Goal: Use online tool/utility: Use online tool/utility

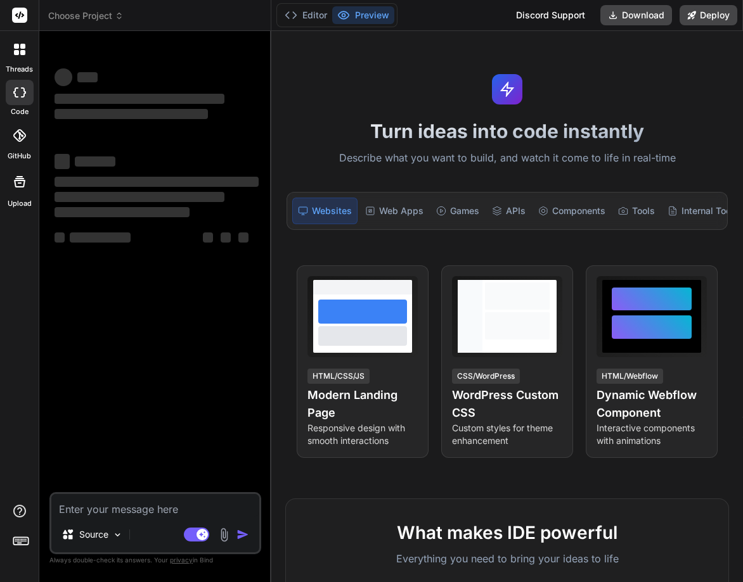
click at [12, 56] on div at bounding box center [19, 49] width 27 height 27
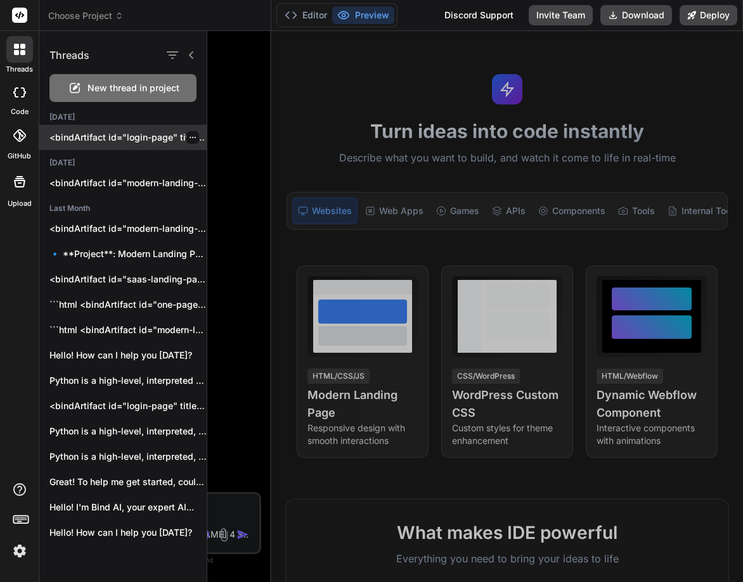
click at [122, 130] on div "<bindArtifact id="login-page" title="Login Page"> <bindAction type="file" fileP…" at bounding box center [122, 137] width 167 height 25
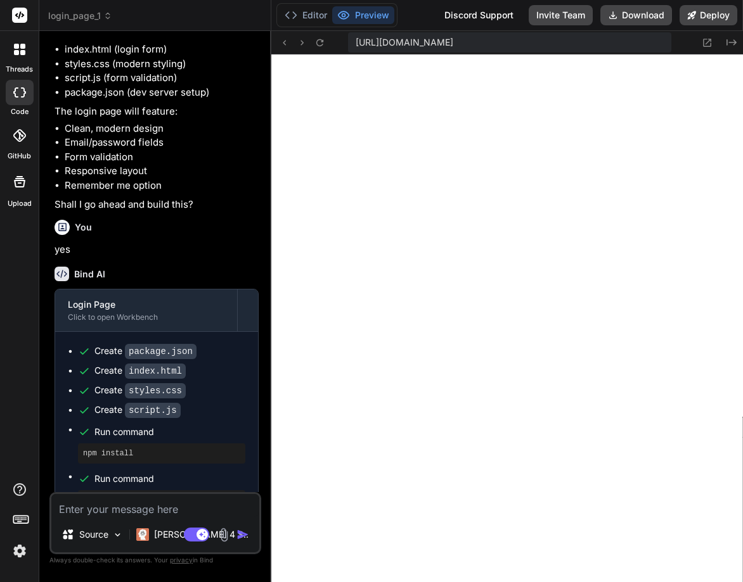
scroll to position [482, 0]
click at [15, 55] on icon at bounding box center [16, 52] width 5 height 5
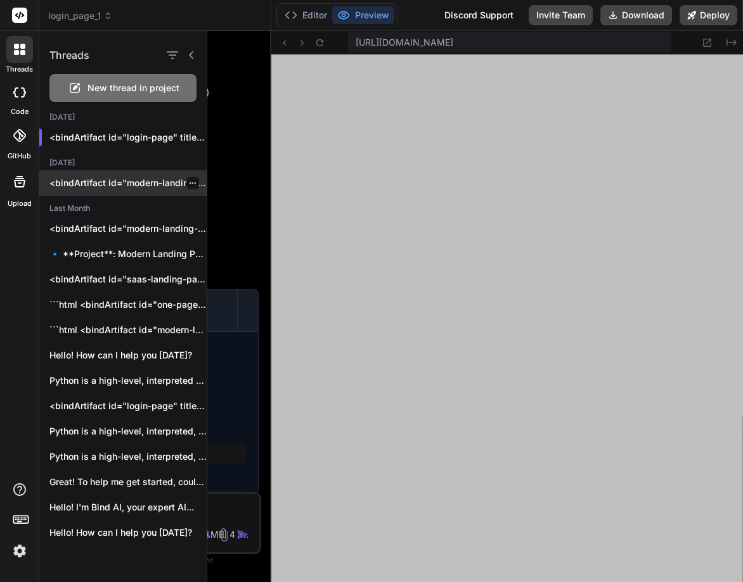
click at [102, 191] on div "<bindArtifact id="modern-landing-page" title="Modern Landing Page"> <bindAction…" at bounding box center [122, 182] width 167 height 25
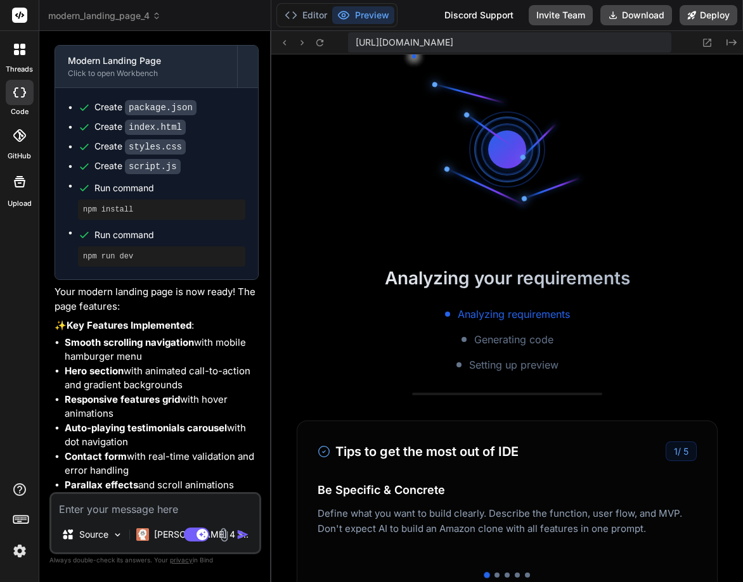
scroll to position [1204, 0]
type textarea "x"
